Goal: Task Accomplishment & Management: Use online tool/utility

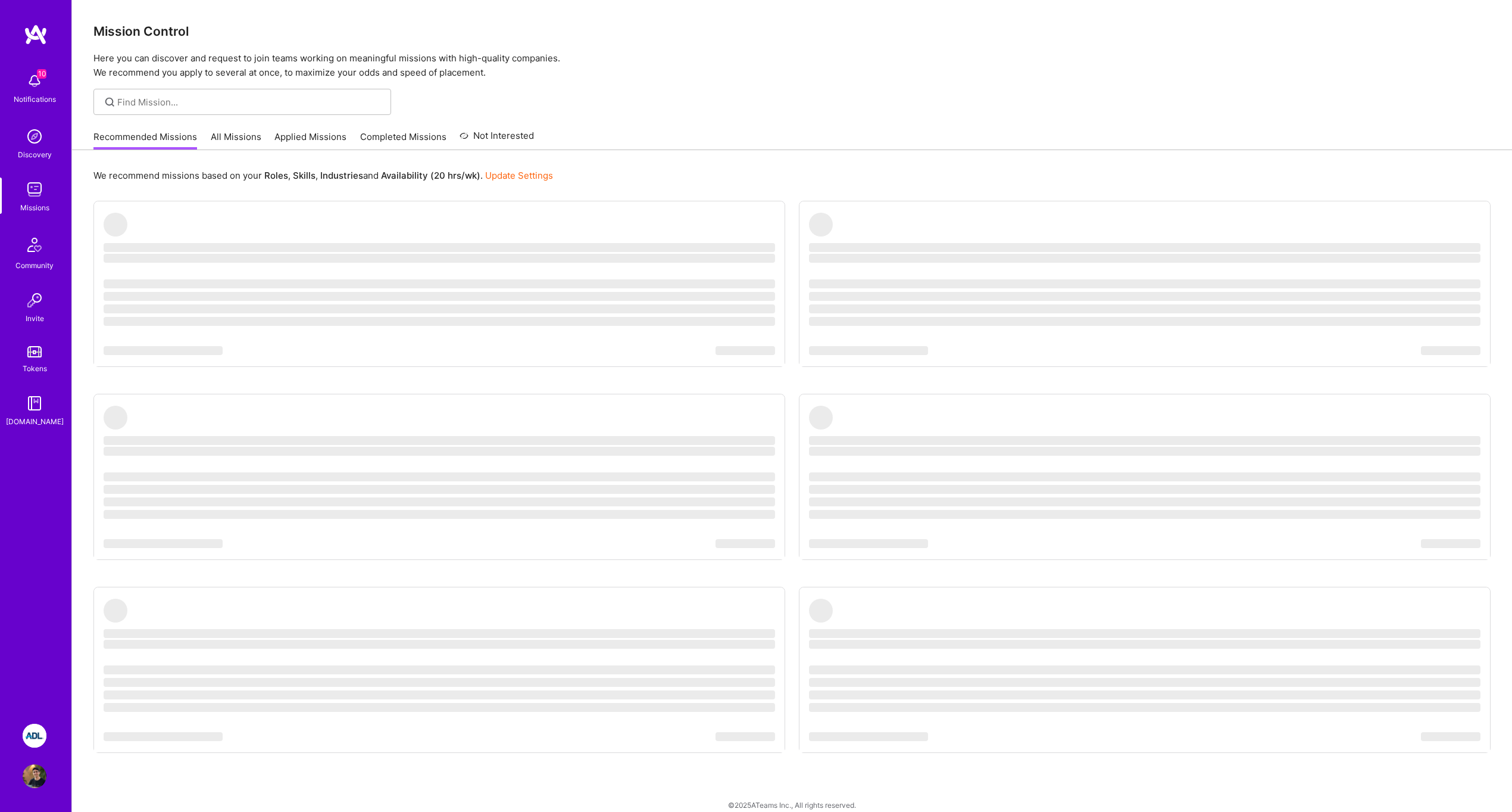
click at [40, 727] on img at bounding box center [34, 735] width 23 height 23
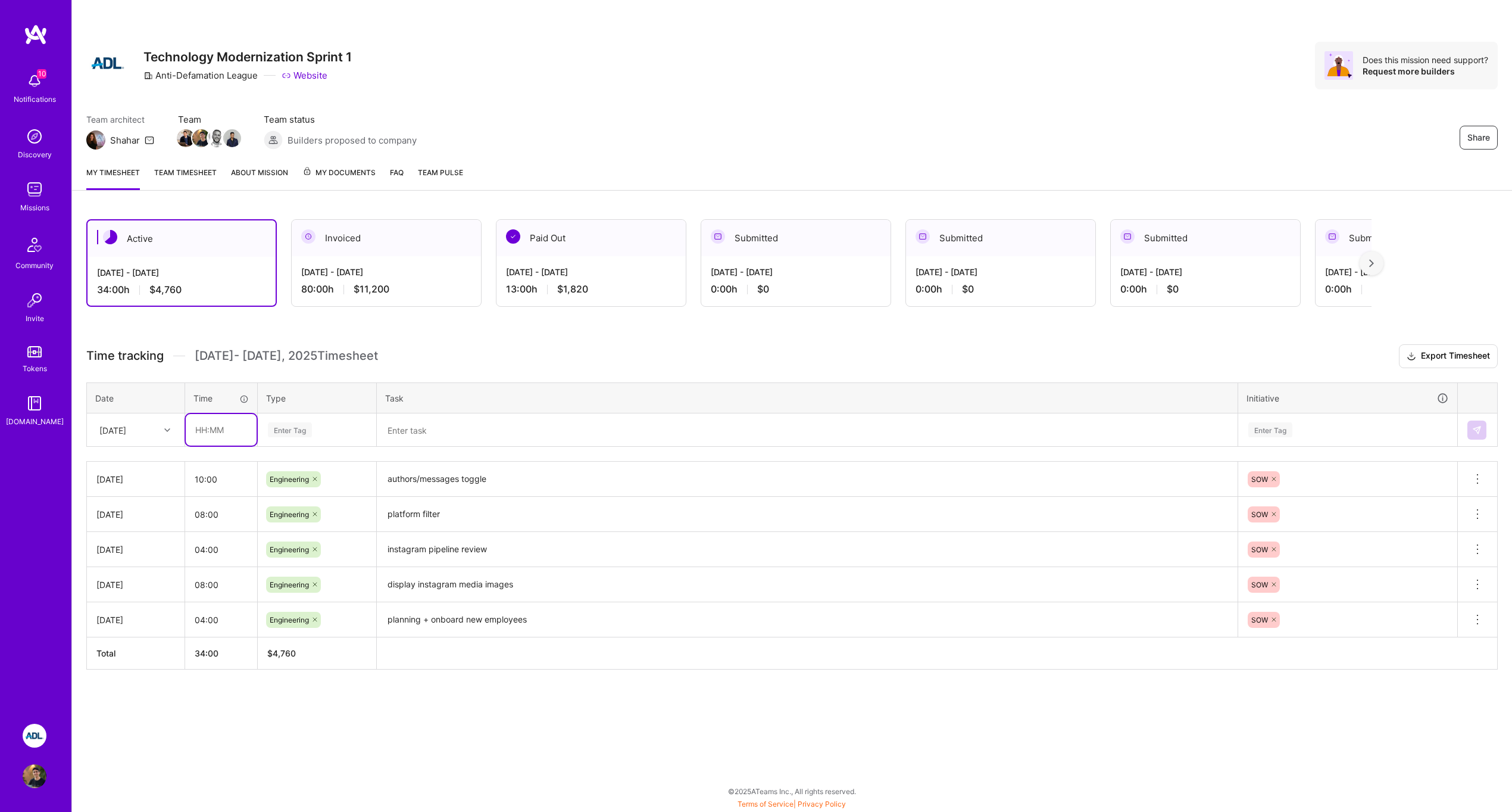
click at [234, 431] on input "text" at bounding box center [221, 429] width 71 height 32
type input "08:00"
click at [279, 429] on div "Enter Tag" at bounding box center [289, 429] width 44 height 18
click at [314, 547] on span "Engineering" at bounding box center [289, 553] width 51 height 16
click at [458, 431] on textarea at bounding box center [807, 430] width 859 height 31
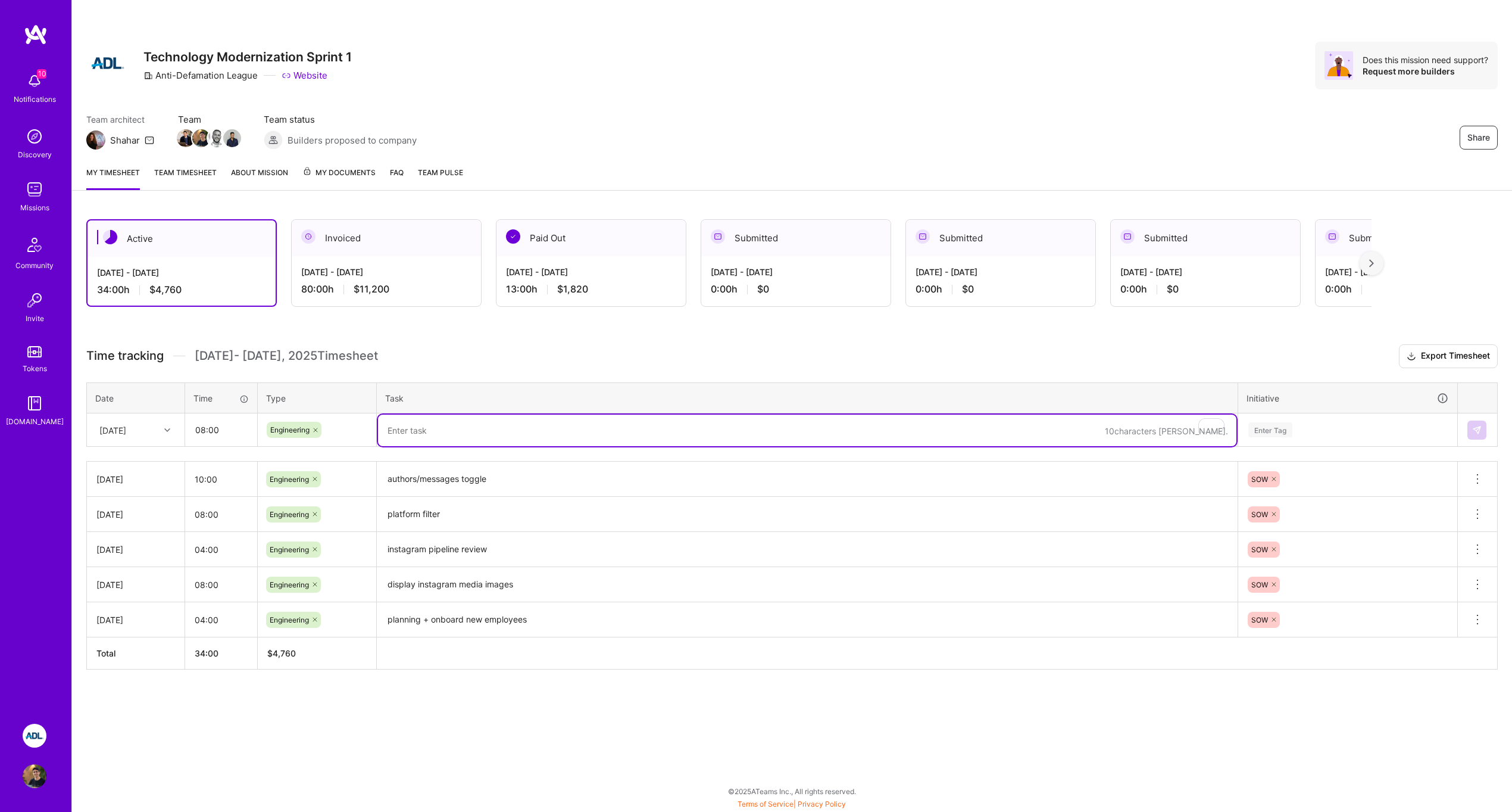
click at [445, 475] on textarea "authors/messages toggle" at bounding box center [807, 479] width 859 height 32
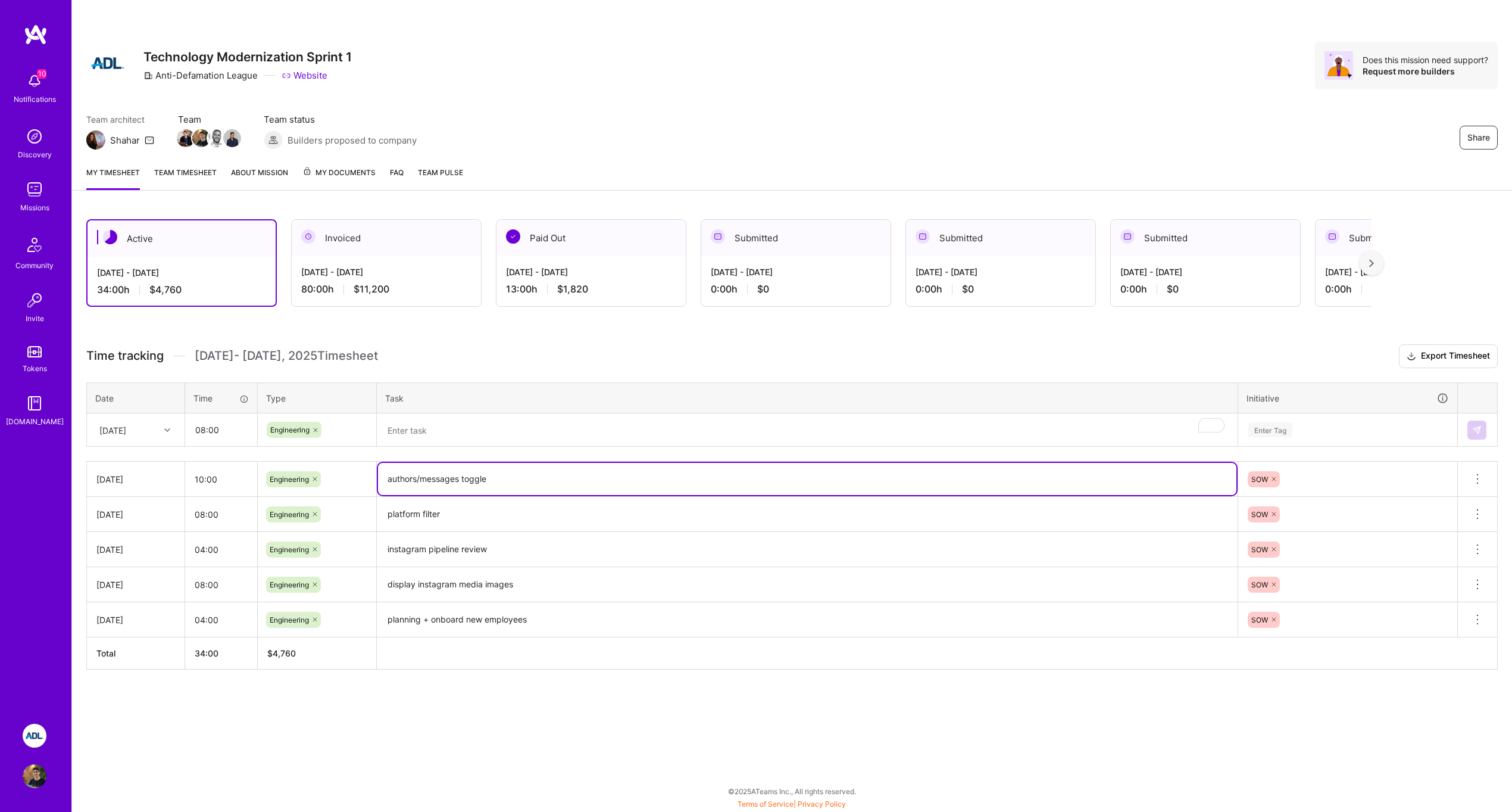
click at [445, 475] on textarea "authors/messages toggle" at bounding box center [807, 479] width 859 height 32
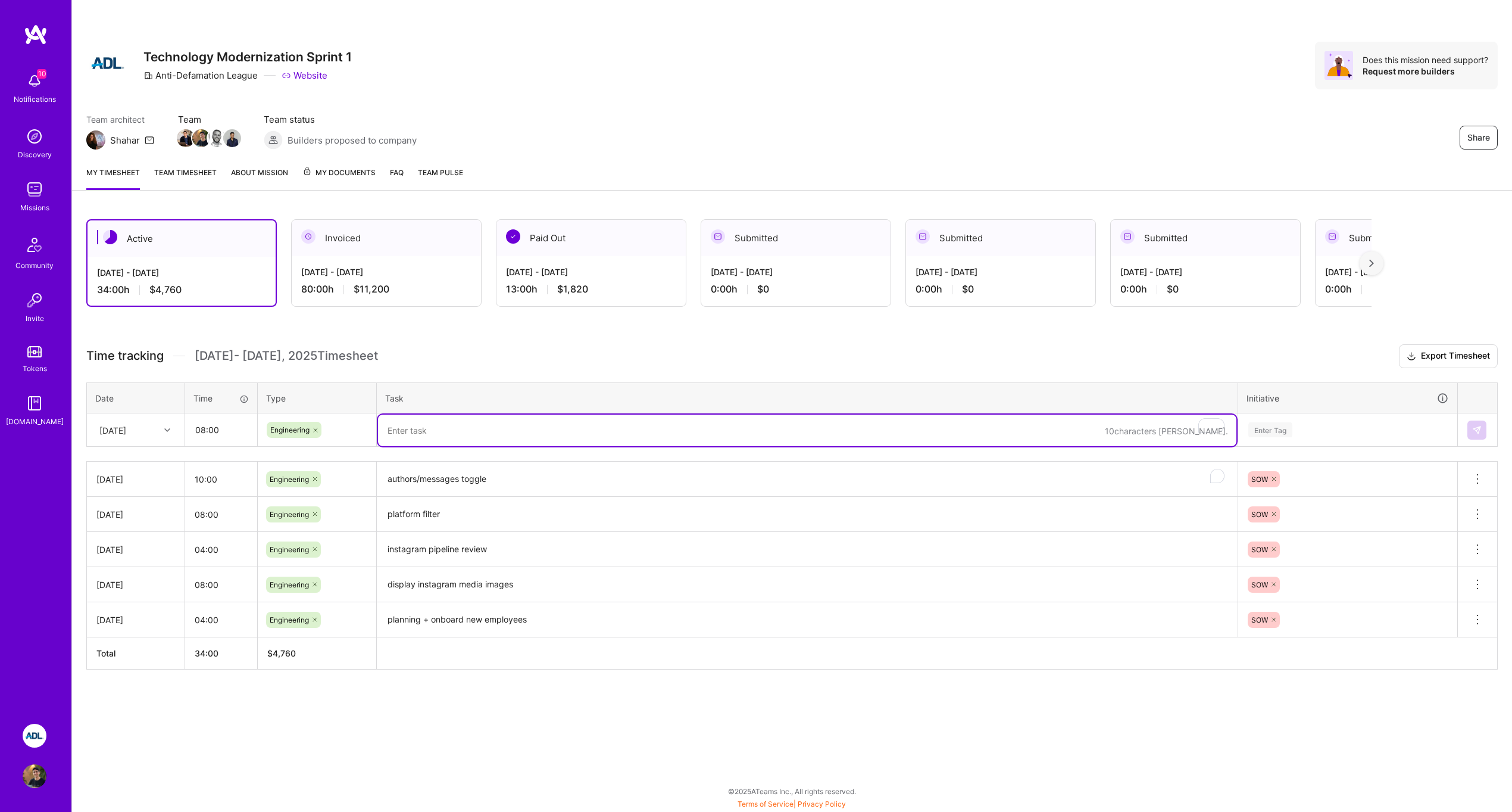
click at [447, 427] on textarea "To enrich screen reader interactions, please activate Accessibility in Grammarl…" at bounding box center [807, 430] width 859 height 32
paste textarea "authors/messages toggle"
type textarea "authors/messages toggle"
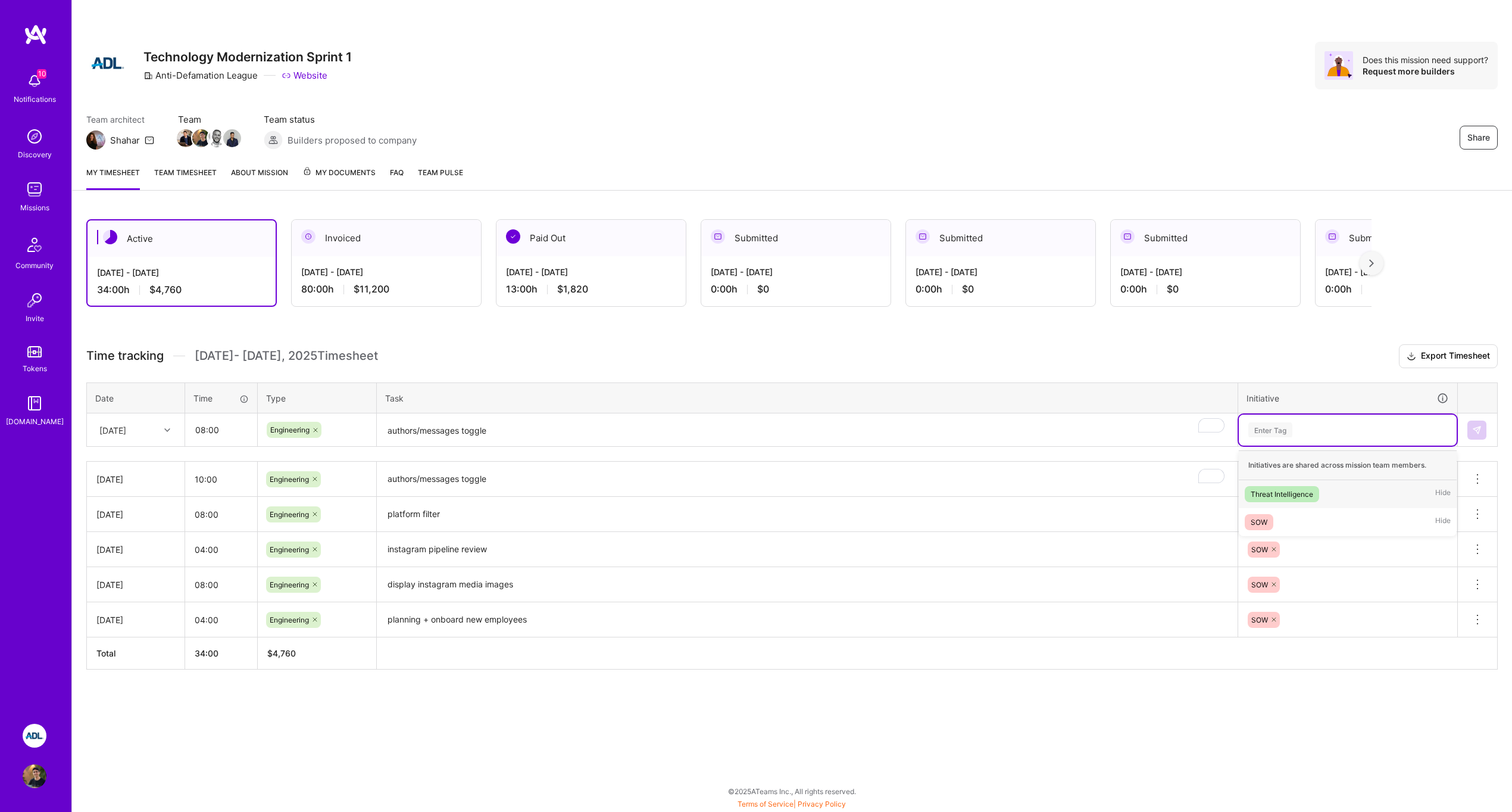
click at [1250, 430] on div "Enter Tag" at bounding box center [1270, 429] width 44 height 18
click at [1295, 517] on div "SOW Hide" at bounding box center [1348, 522] width 218 height 28
click at [1485, 427] on button at bounding box center [1477, 429] width 19 height 19
